Goal: Information Seeking & Learning: Learn about a topic

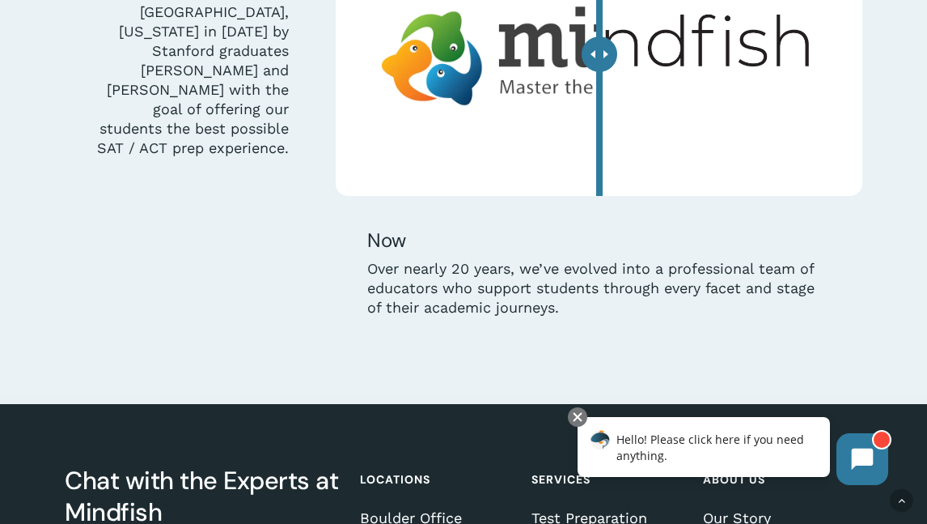
scroll to position [4125, 0]
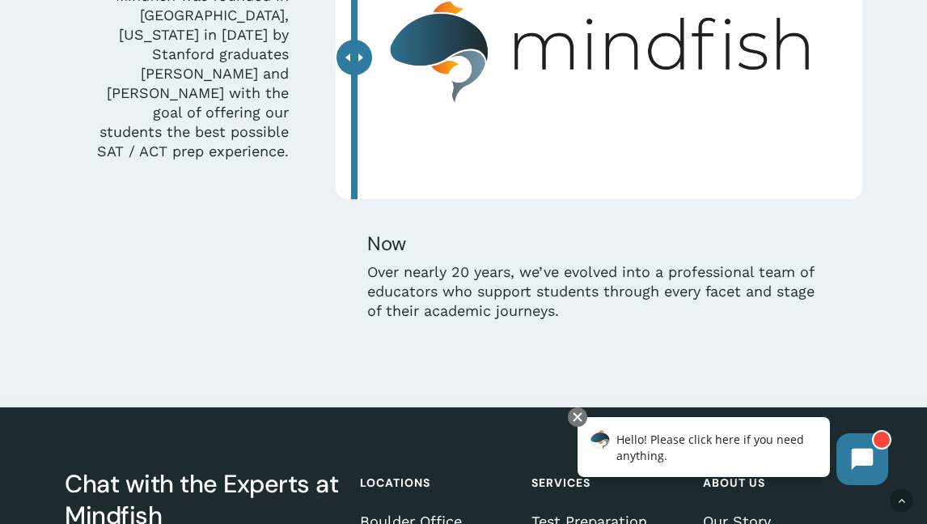
drag, startPoint x: 608, startPoint y: 55, endPoint x: 251, endPoint y: 59, distance: 356.9
click at [251, 59] on div "Then Mindfish was founded in Boulder, Colorado in 2006 by Stanford graduates Bi…" at bounding box center [463, 133] width 813 height 435
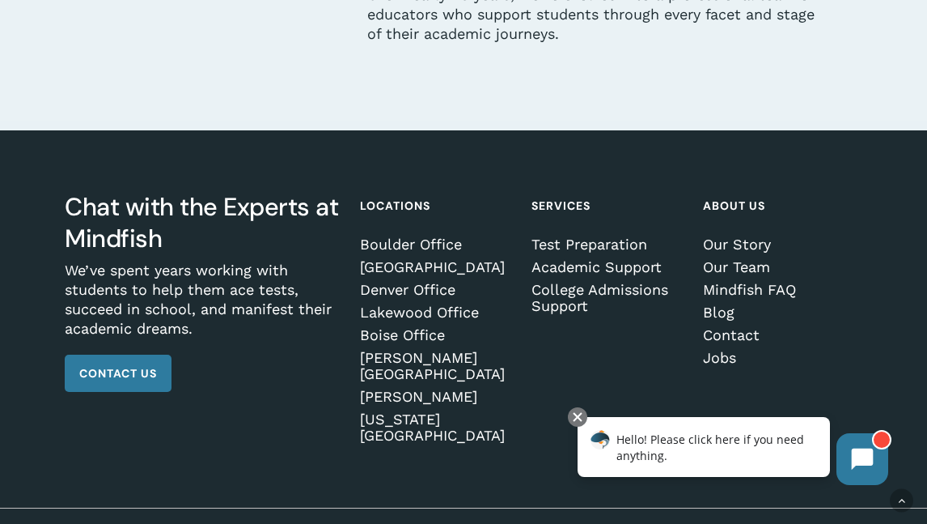
scroll to position [4407, 0]
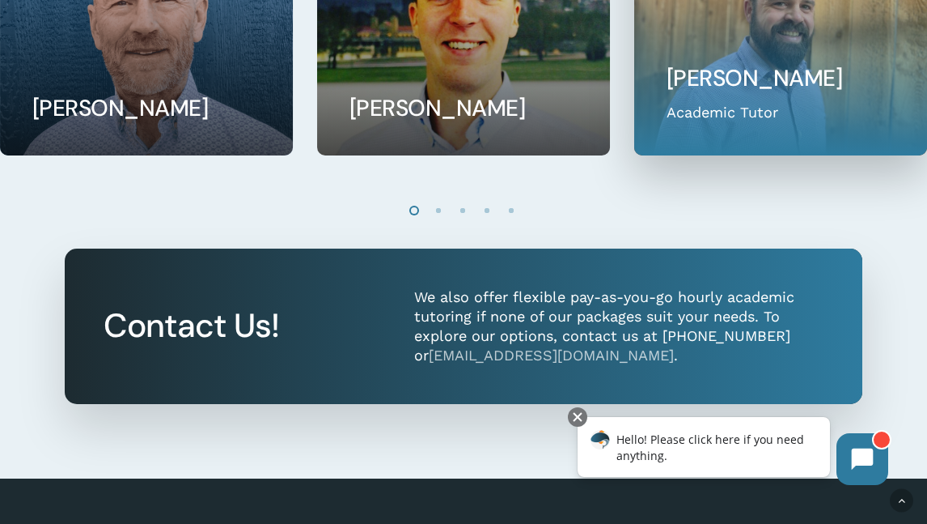
scroll to position [1551, 0]
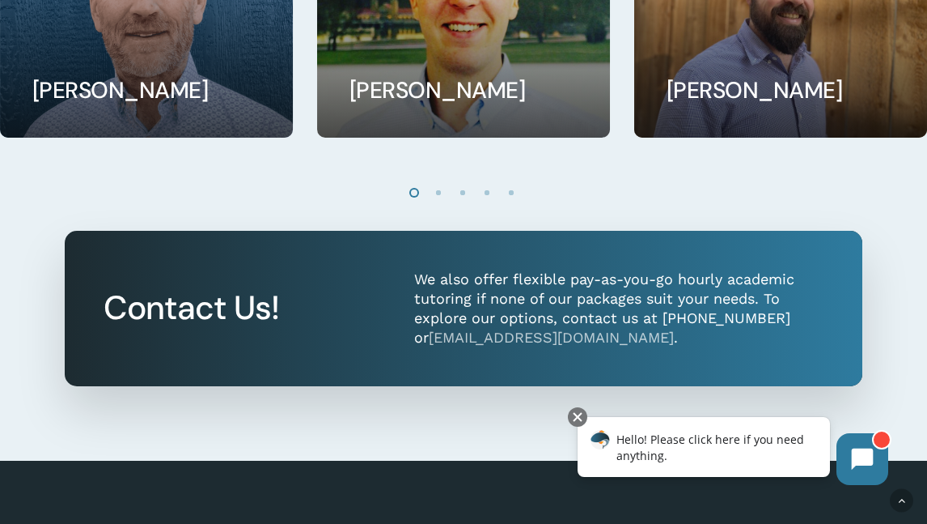
click at [432, 191] on li "Page dot 2" at bounding box center [439, 192] width 24 height 24
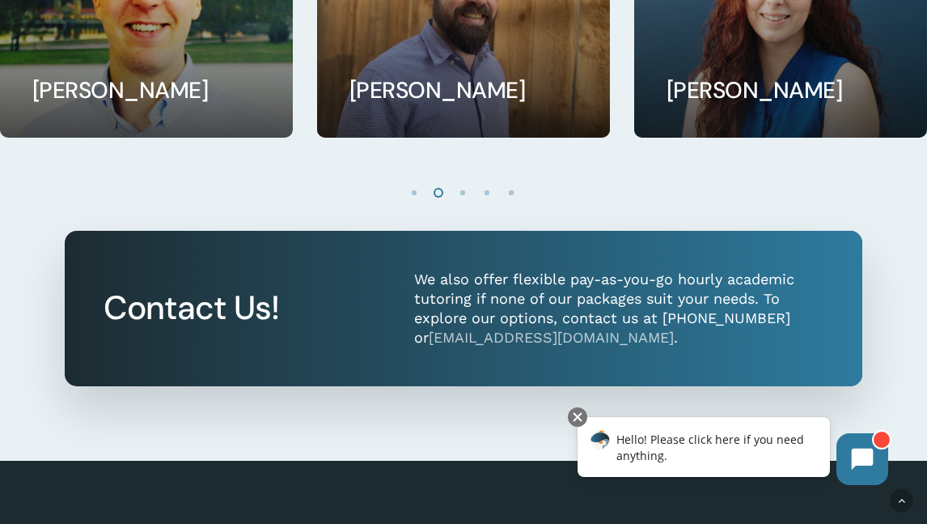
click at [459, 190] on li "Page dot 3" at bounding box center [464, 192] width 24 height 24
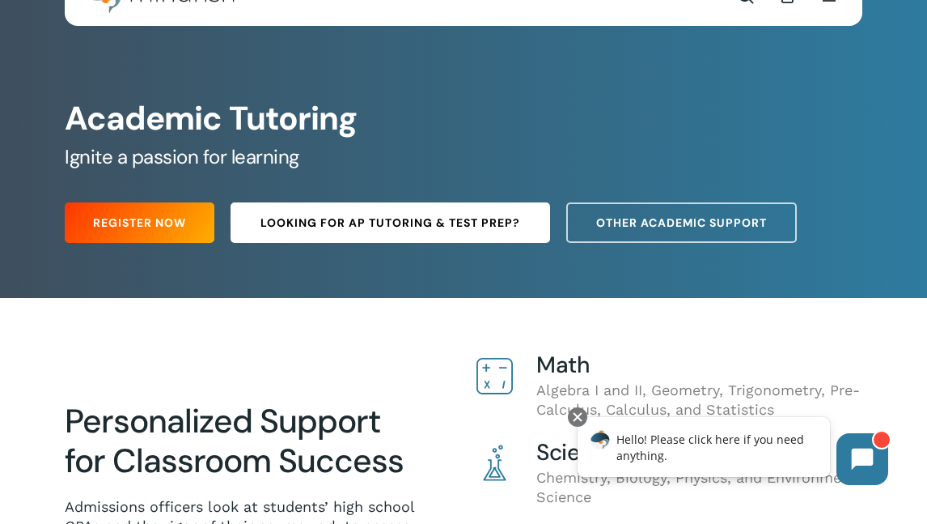
scroll to position [63, 0]
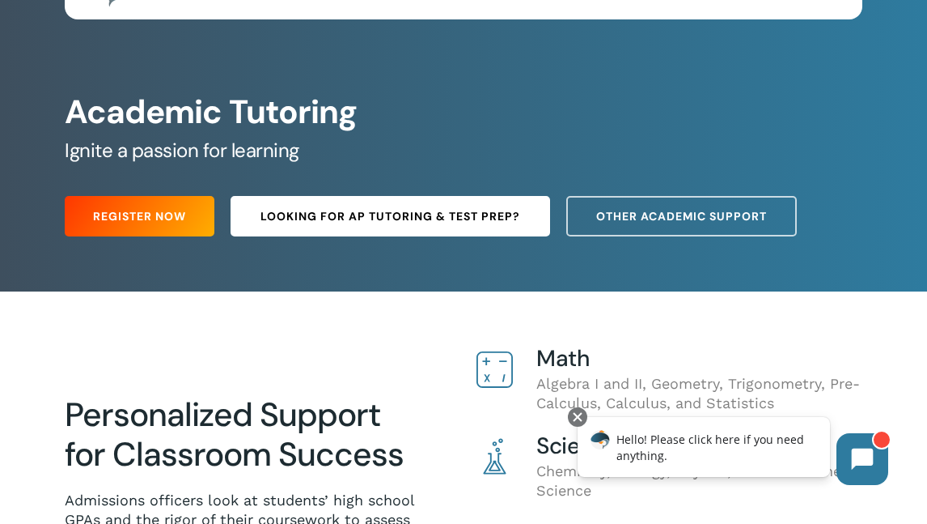
click at [465, 228] on link "Looking for AP Tutoring & Test Prep?" at bounding box center [391, 216] width 320 height 40
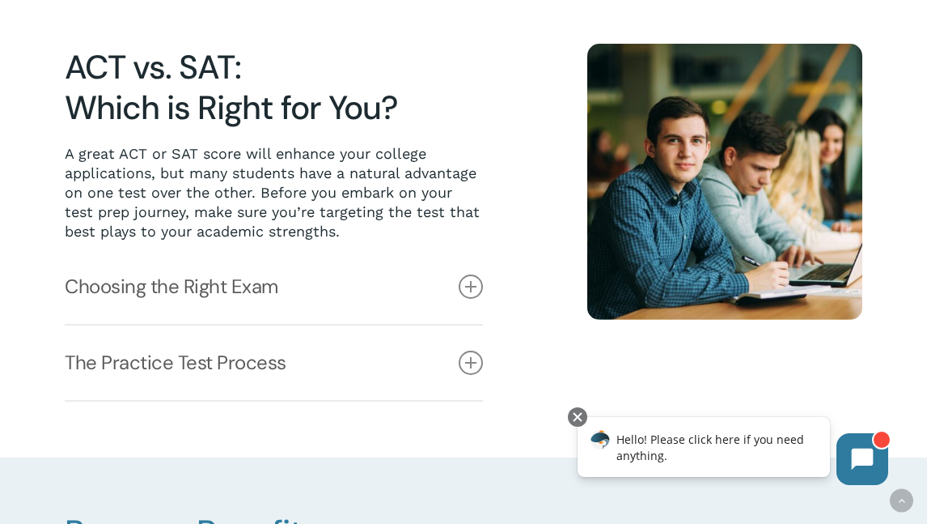
scroll to position [376, 0]
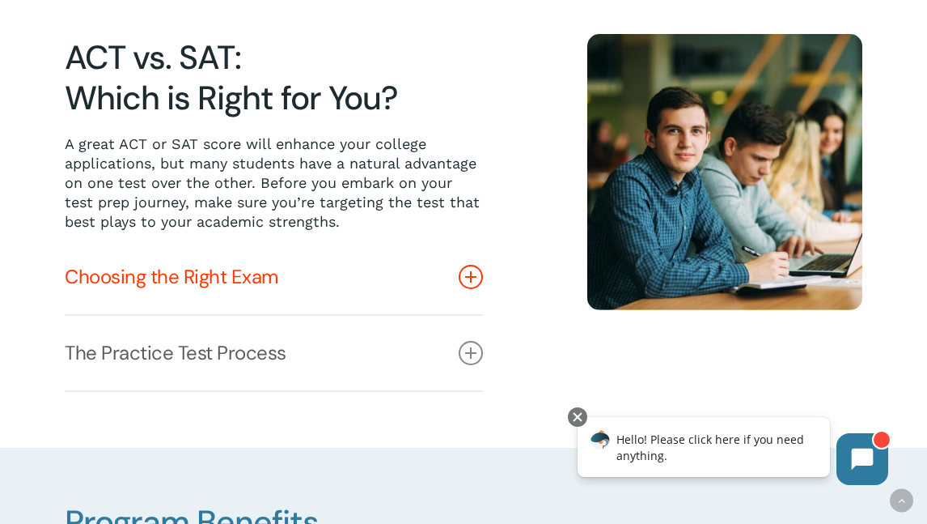
click at [286, 284] on link "Choosing the Right Exam" at bounding box center [274, 277] width 418 height 74
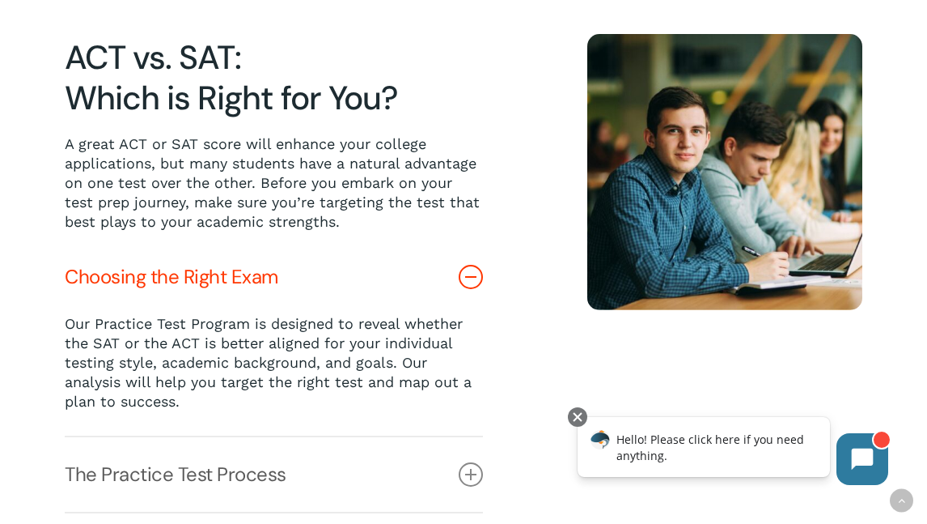
click at [286, 284] on link "Choosing the Right Exam" at bounding box center [274, 277] width 418 height 74
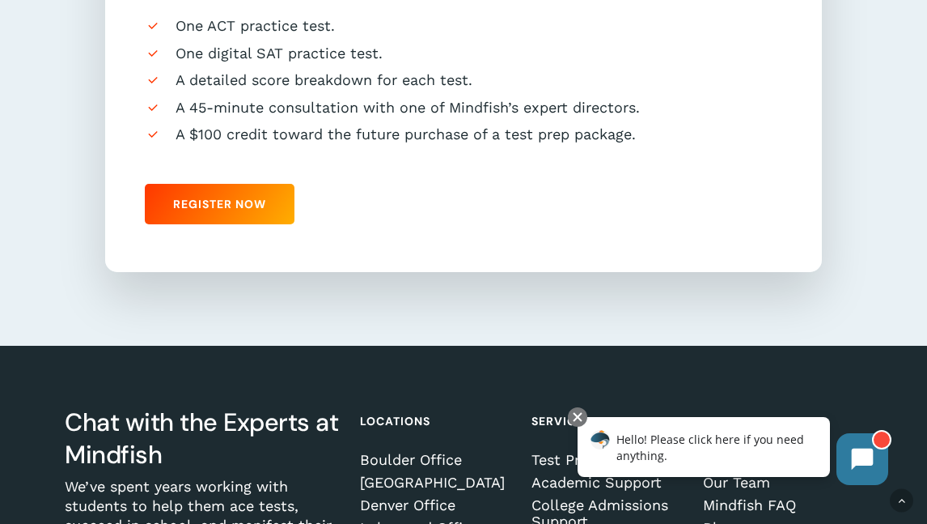
scroll to position [1466, 0]
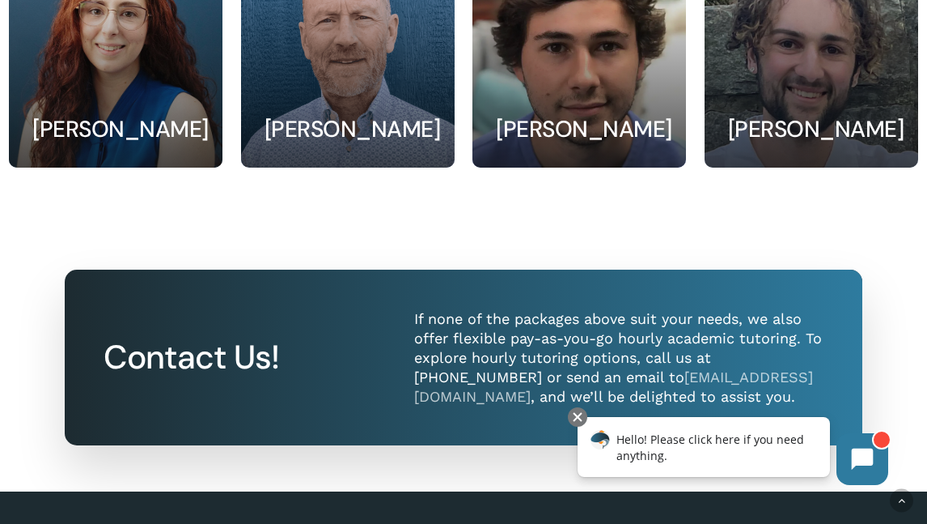
scroll to position [2014, 0]
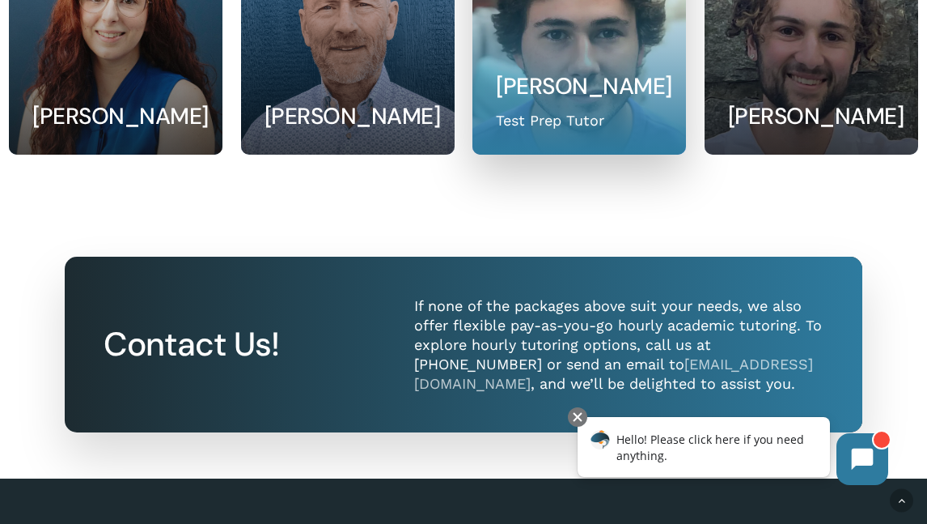
click at [650, 36] on link at bounding box center [579, 33] width 212 height 241
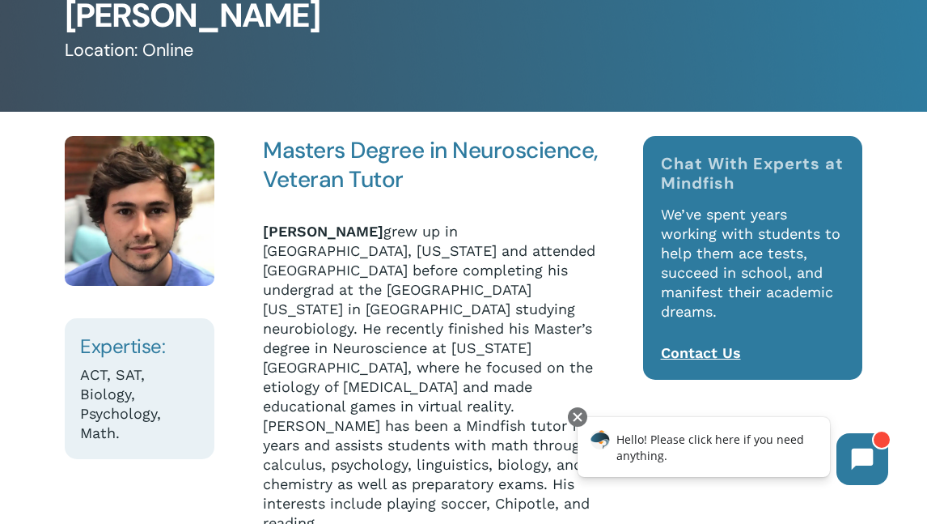
scroll to position [129, 0]
